Goal: Task Accomplishment & Management: Manage account settings

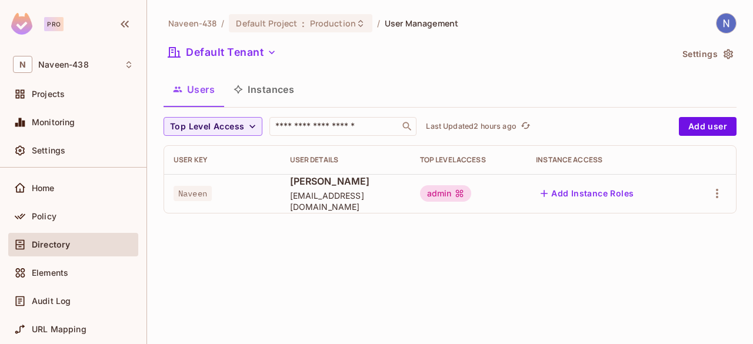
scroll to position [35, 0]
click at [703, 127] on button "Add user" at bounding box center [708, 126] width 58 height 19
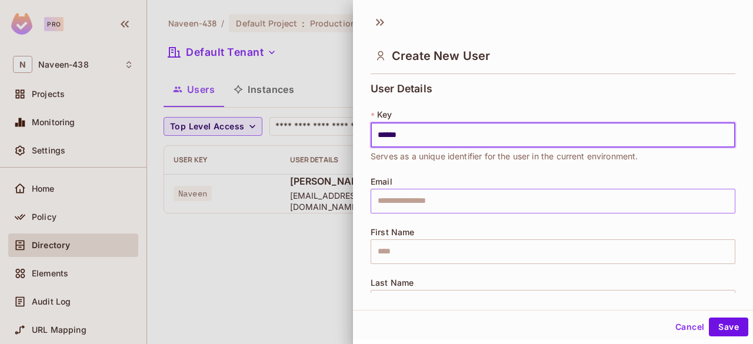
type input "******"
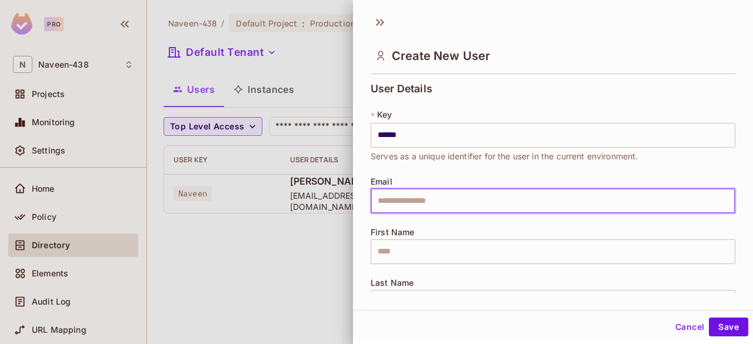
click at [473, 195] on input "text" at bounding box center [552, 201] width 365 height 25
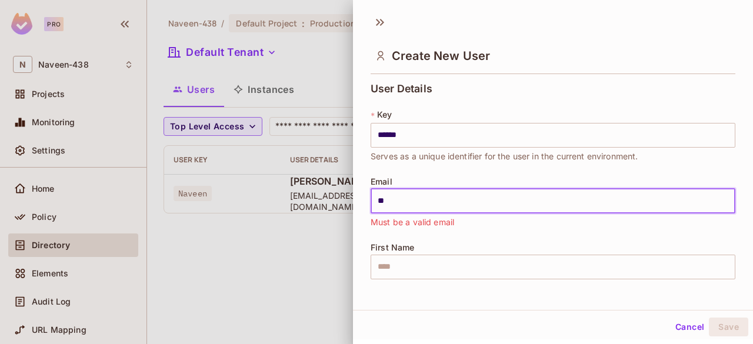
type input "**********"
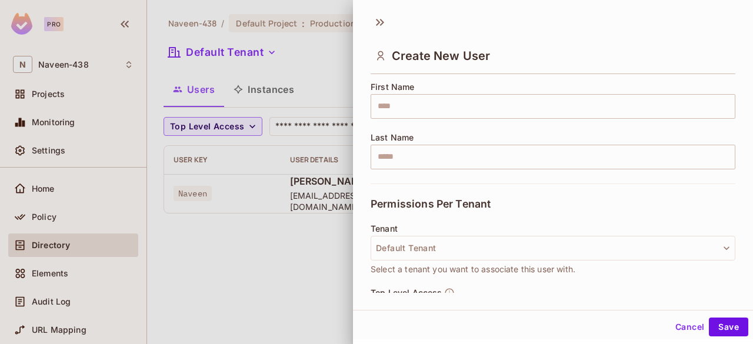
scroll to position [146, 0]
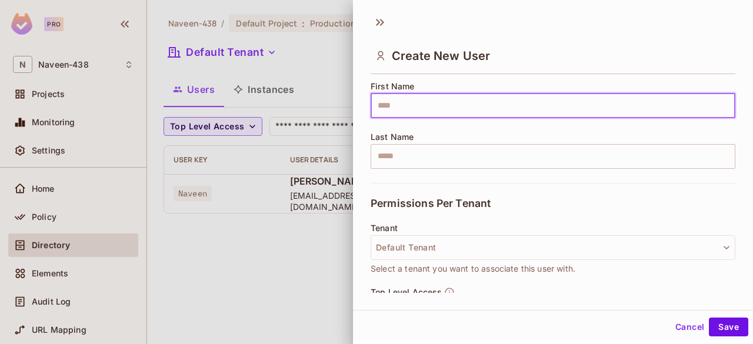
click at [400, 101] on input "text" at bounding box center [552, 105] width 365 height 25
type input "****"
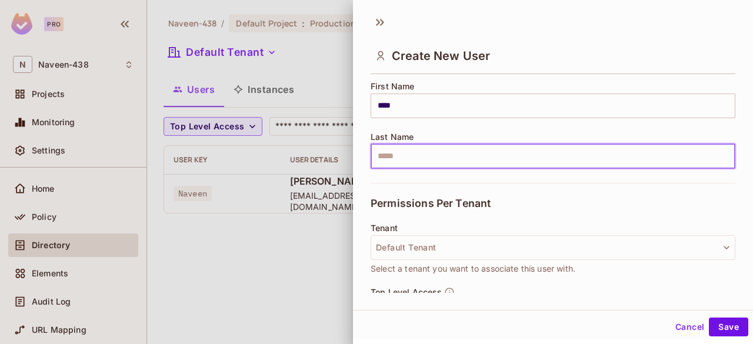
click at [407, 157] on input "text" at bounding box center [552, 156] width 365 height 25
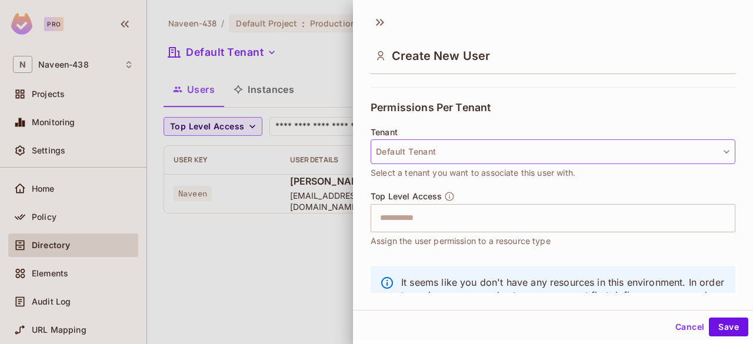
scroll to position [242, 0]
type input "***"
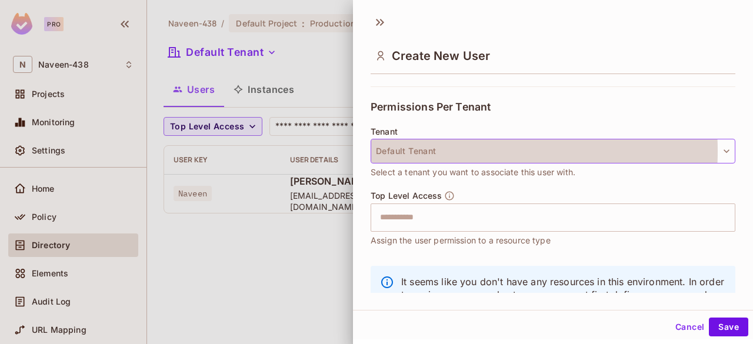
click at [443, 151] on button "Default Tenant" at bounding box center [552, 151] width 365 height 25
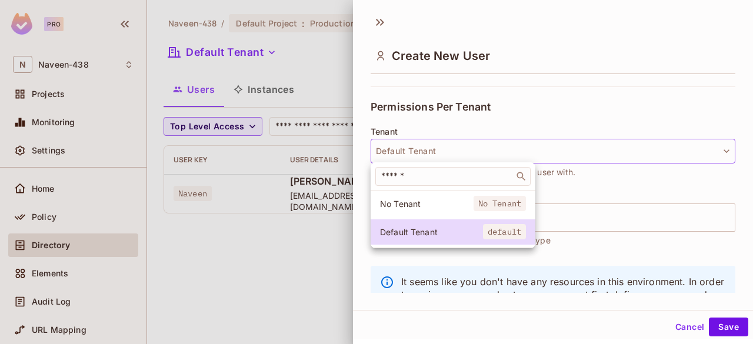
click at [443, 151] on div at bounding box center [376, 172] width 753 height 344
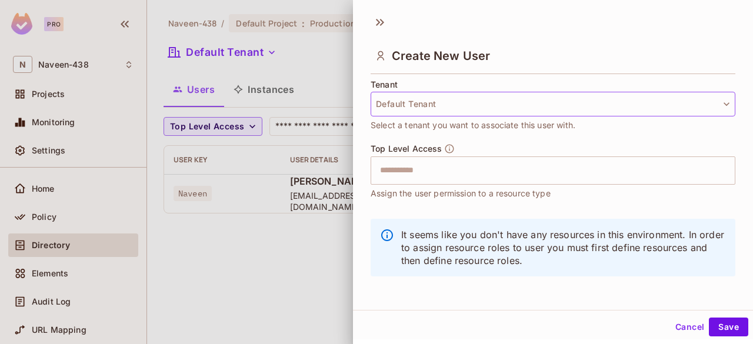
scroll to position [290, 0]
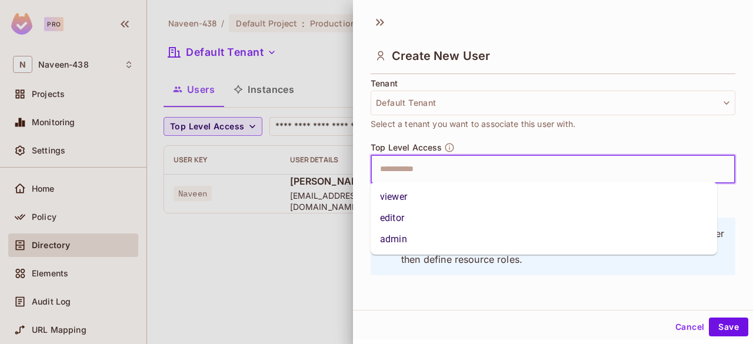
click at [430, 173] on input "text" at bounding box center [542, 170] width 339 height 24
click at [409, 245] on li "admin" at bounding box center [543, 239] width 346 height 21
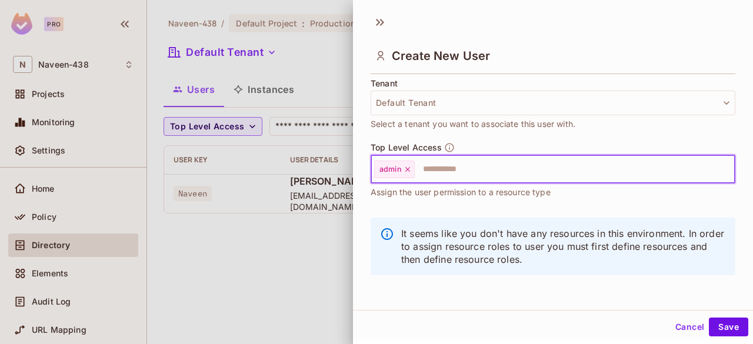
scroll to position [1, 0]
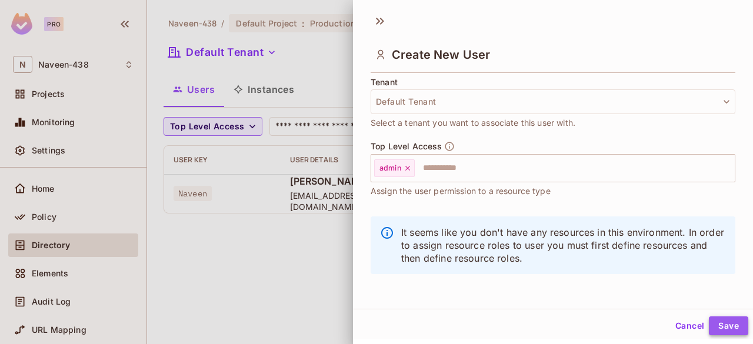
click at [709, 320] on button "Save" at bounding box center [728, 325] width 39 height 19
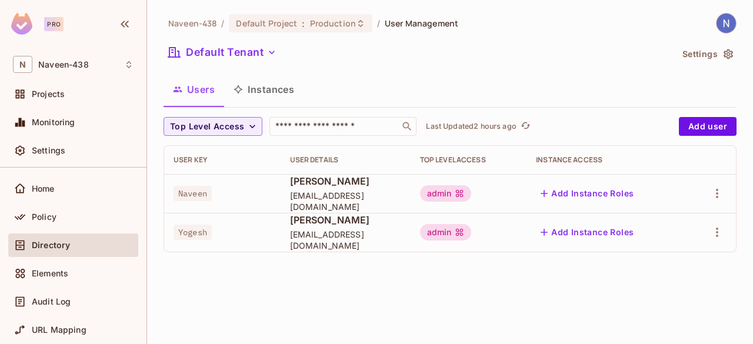
click at [266, 93] on button "Instances" at bounding box center [263, 89] width 79 height 29
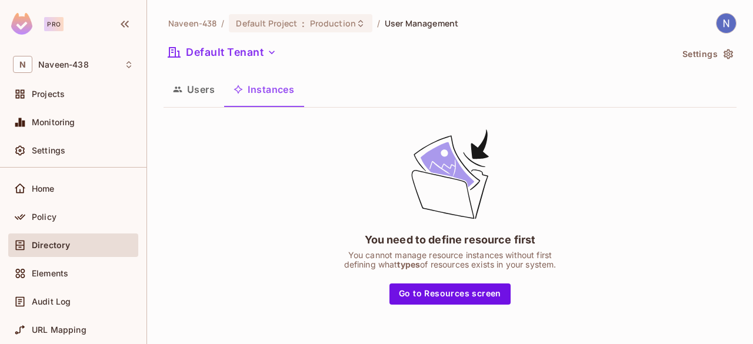
click at [202, 93] on button "Users" at bounding box center [193, 89] width 61 height 29
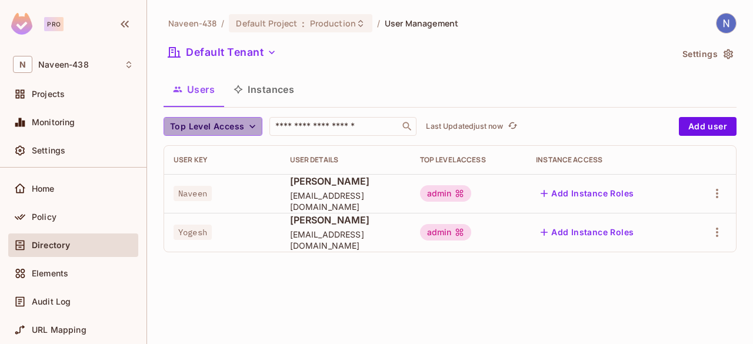
click at [250, 126] on icon "button" at bounding box center [252, 127] width 6 height 4
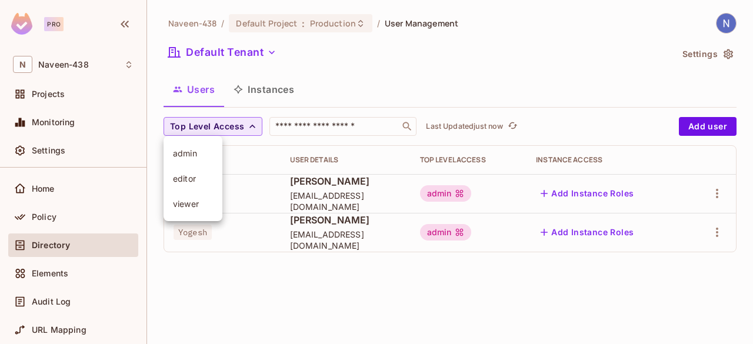
click at [186, 199] on span "viewer" at bounding box center [193, 203] width 40 height 11
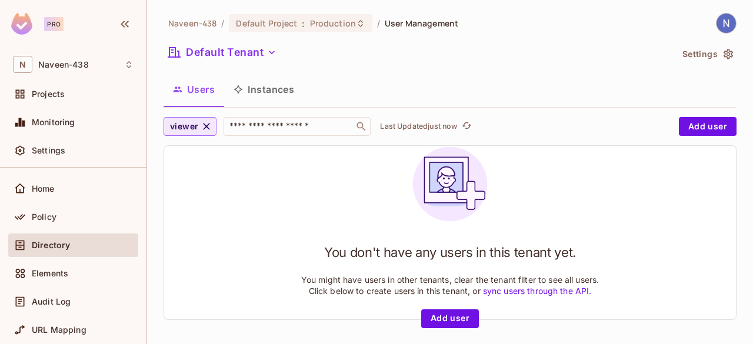
scroll to position [1, 0]
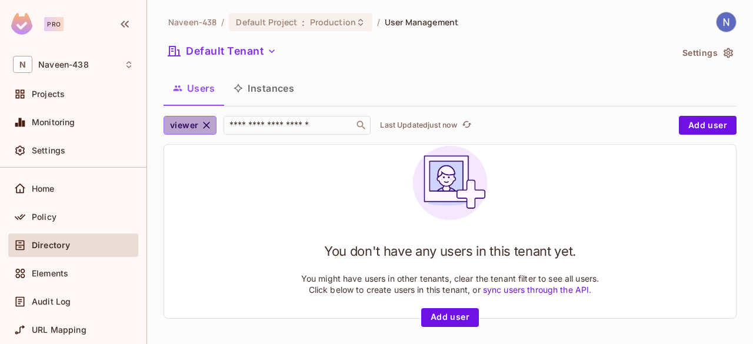
click at [211, 121] on icon "button" at bounding box center [207, 125] width 12 height 12
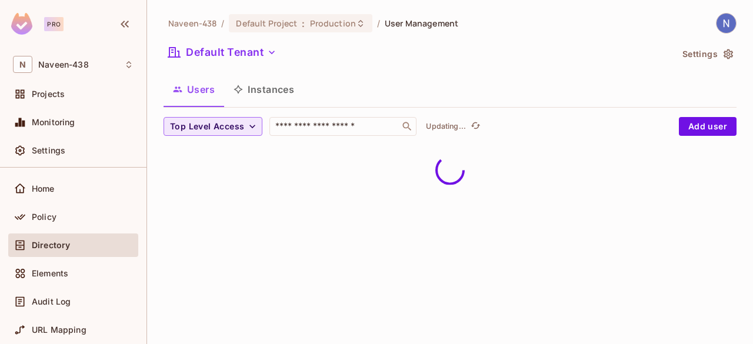
scroll to position [0, 0]
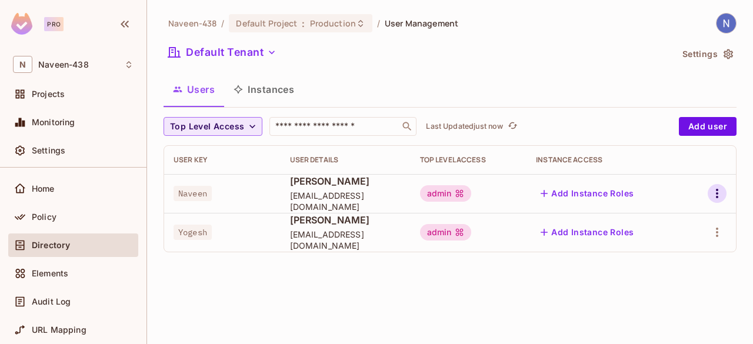
click at [721, 189] on icon "button" at bounding box center [717, 193] width 14 height 14
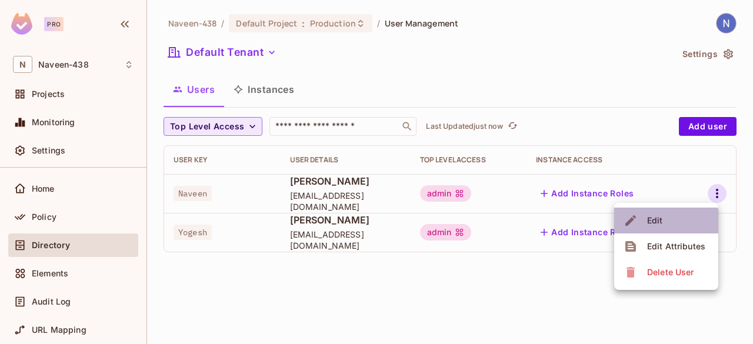
click at [656, 229] on span "Edit" at bounding box center [654, 220] width 23 height 19
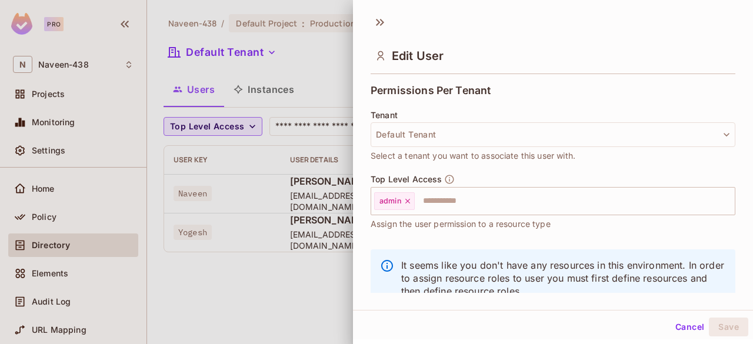
scroll to position [258, 0]
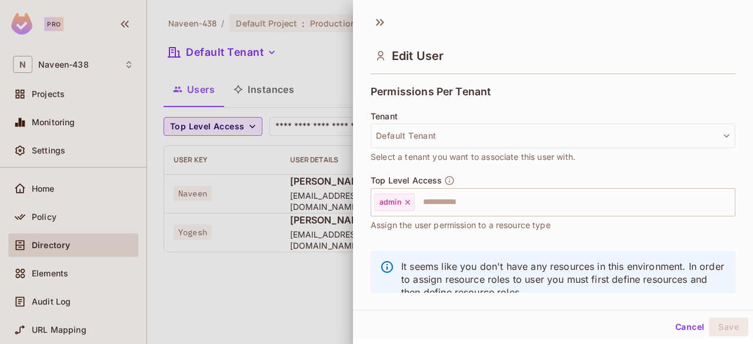
click at [252, 280] on div at bounding box center [376, 172] width 753 height 344
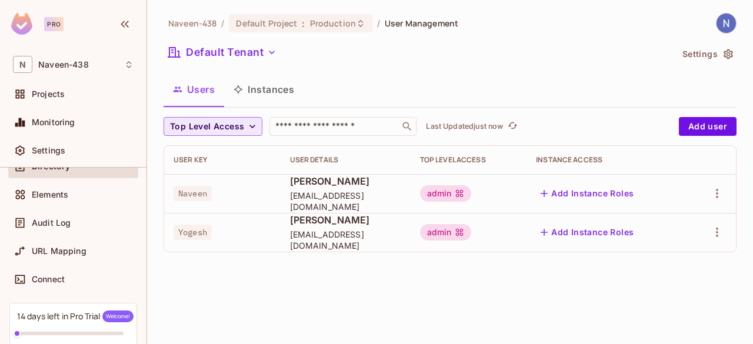
scroll to position [187, 0]
